Goal: Task Accomplishment & Management: Use online tool/utility

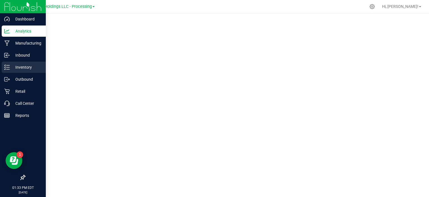
click at [23, 67] on p "Inventory" at bounding box center [27, 67] width 34 height 7
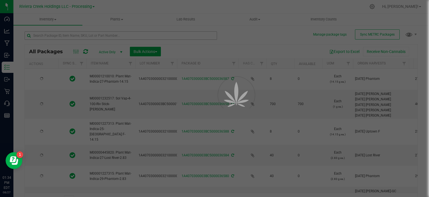
type input "[DATE]"
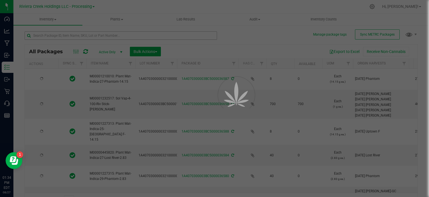
type input "[DATE]"
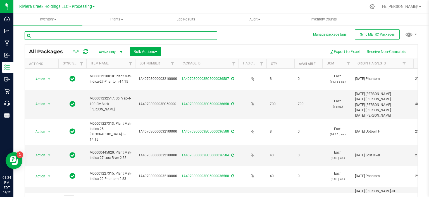
click at [118, 34] on input "text" at bounding box center [121, 35] width 193 height 8
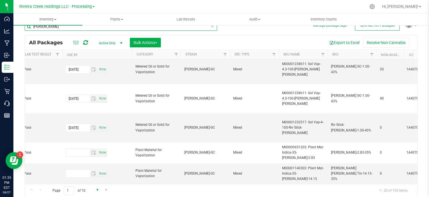
type input "[PERSON_NAME]"
click at [97, 190] on span "Go to the next page" at bounding box center [98, 189] width 4 height 4
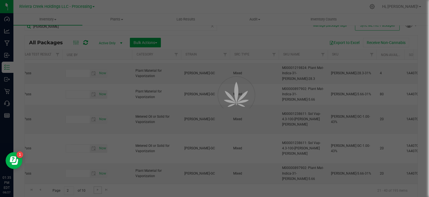
type input "[DATE]"
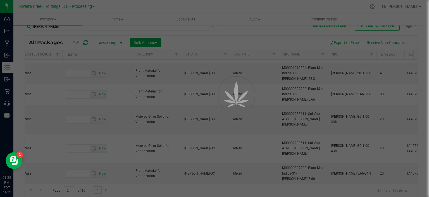
type input "[DATE]"
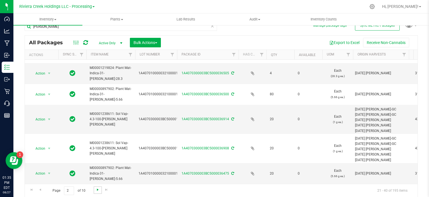
click at [96, 190] on span "Go to the next page" at bounding box center [98, 189] width 4 height 4
